Goal: Navigation & Orientation: Find specific page/section

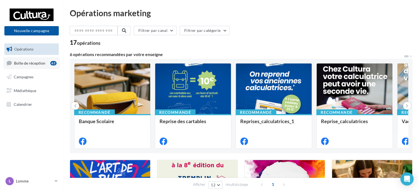
click at [27, 66] on link "Boîte de réception 62" at bounding box center [31, 63] width 57 height 12
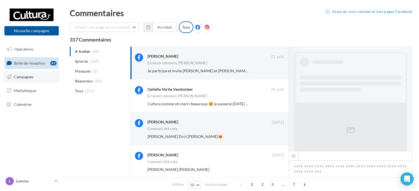
scroll to position [264, 0]
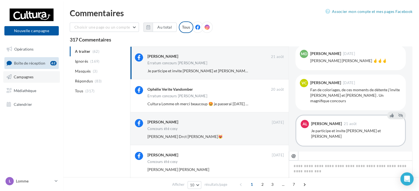
click at [28, 78] on span "Campagnes" at bounding box center [24, 76] width 20 height 5
